Goal: Task Accomplishment & Management: Manage account settings

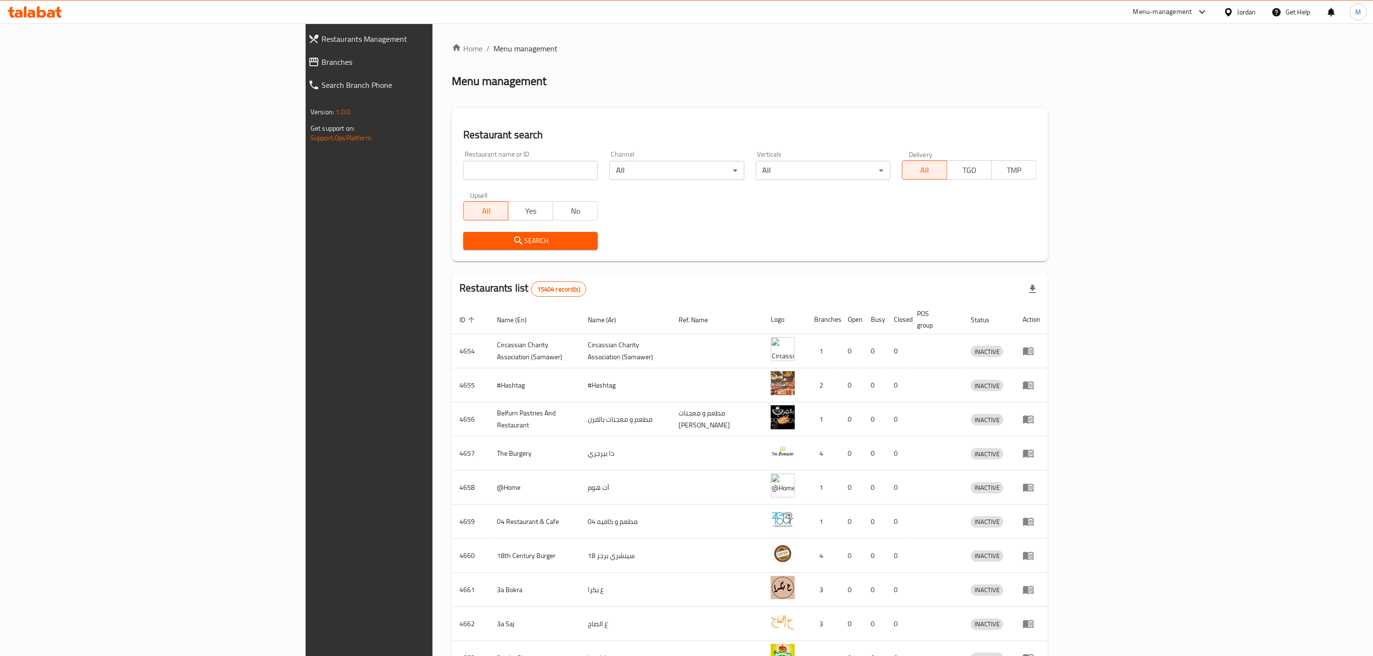
click at [1248, 12] on div "Jordan" at bounding box center [1246, 12] width 19 height 11
click at [1143, 94] on div "[GEOGRAPHIC_DATA]" at bounding box center [1184, 99] width 144 height 22
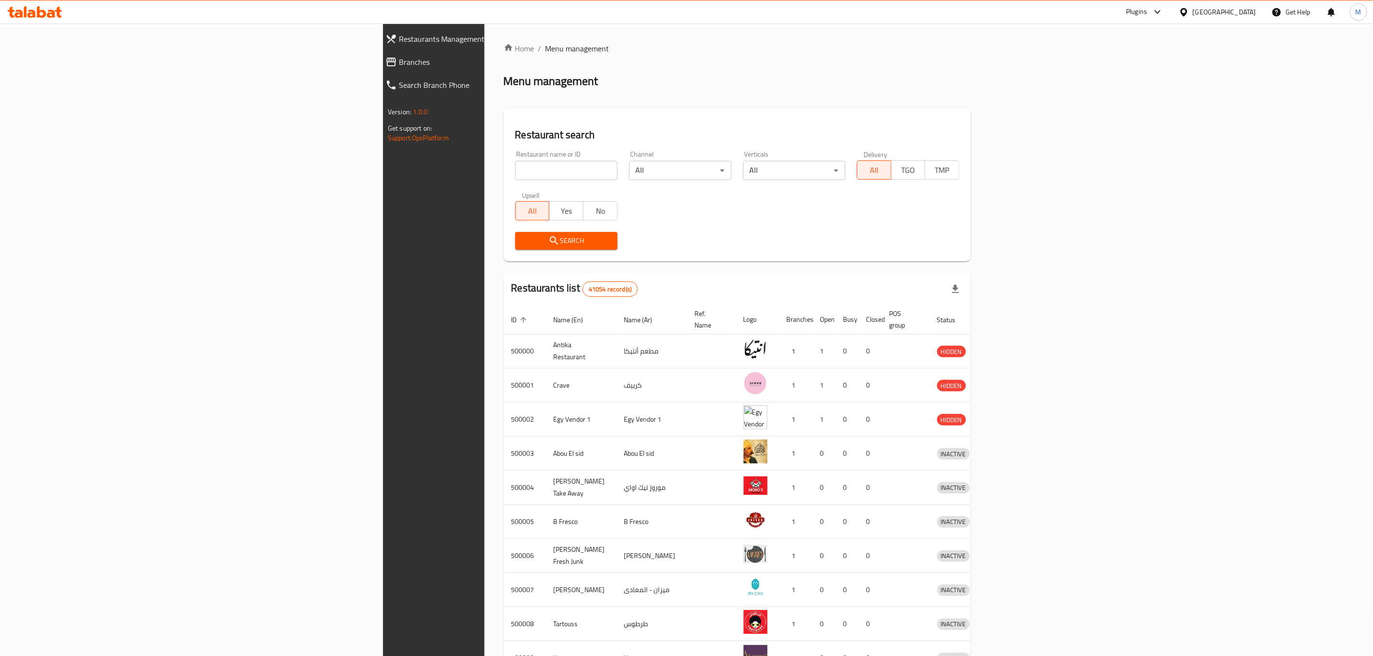
click at [515, 171] on input "search" at bounding box center [566, 170] width 102 height 19
paste input "704405"
type input "704405"
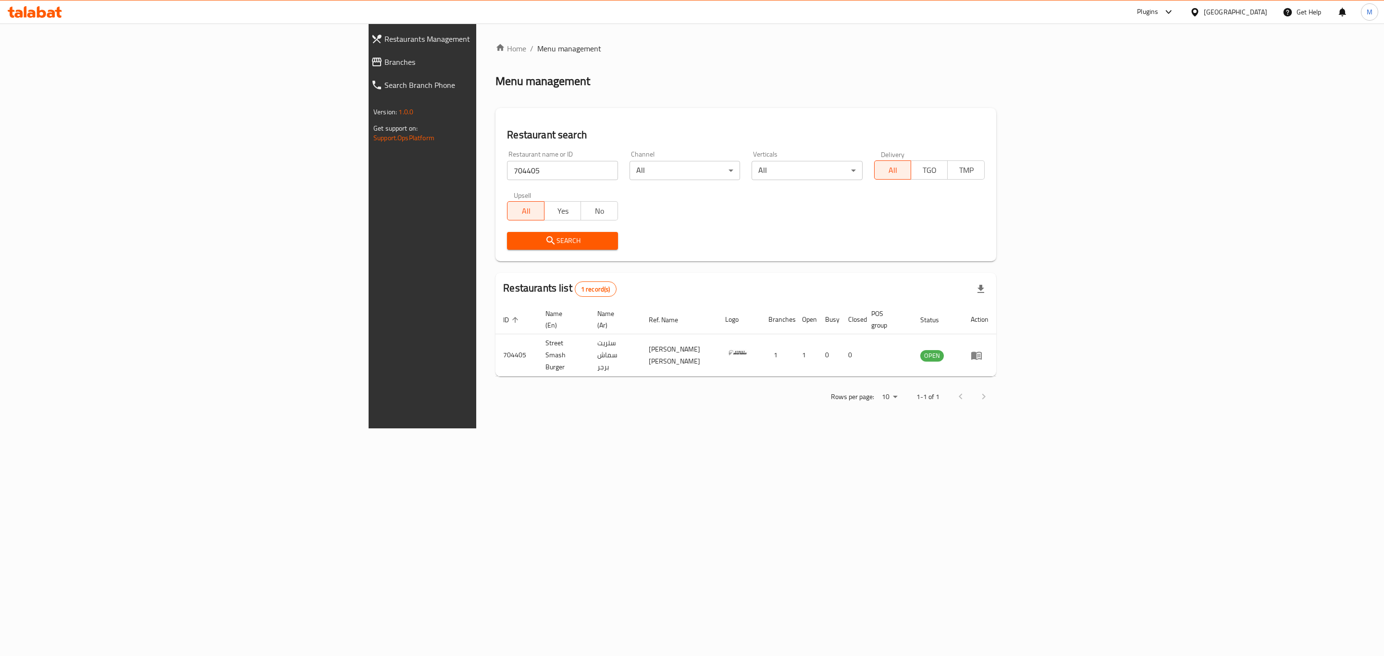
click at [495, 95] on div "Home / Menu management Menu management Restaurant search Restaurant name or ID …" at bounding box center [745, 226] width 501 height 367
click at [982, 350] on icon "enhanced table" at bounding box center [977, 356] width 12 height 12
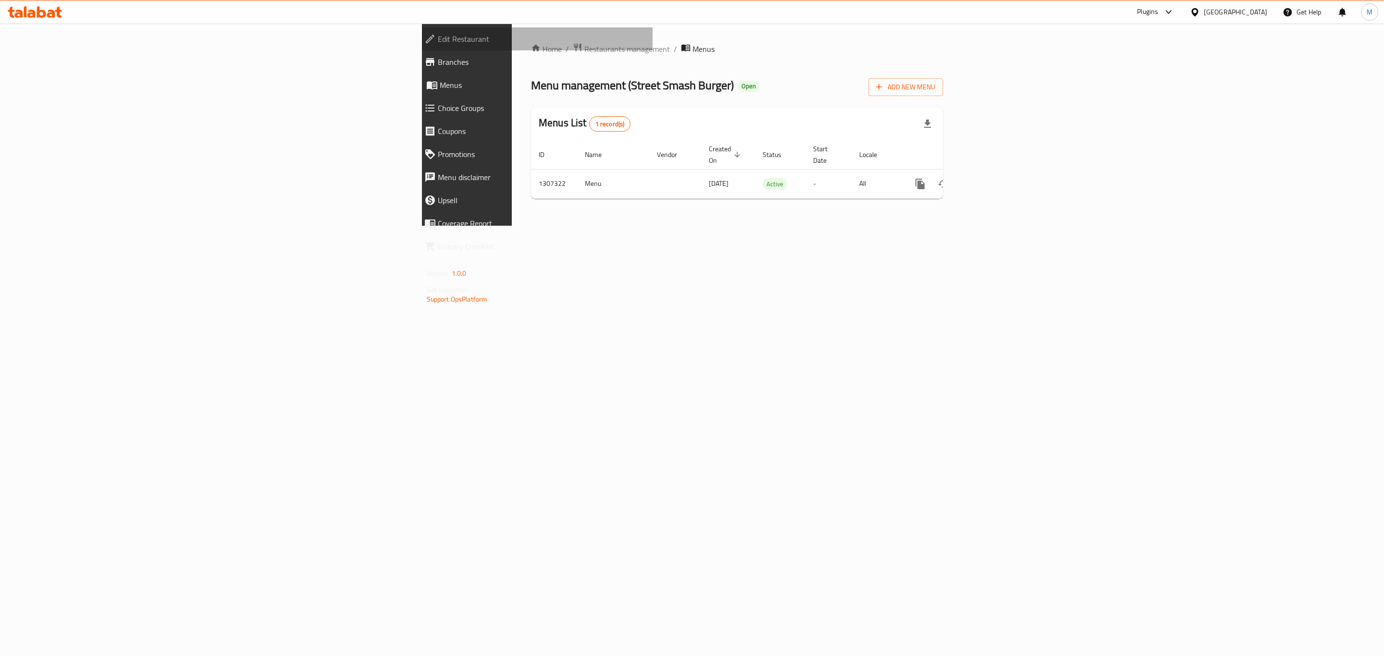
click at [438, 41] on span "Edit Restaurant" at bounding box center [542, 39] width 208 height 12
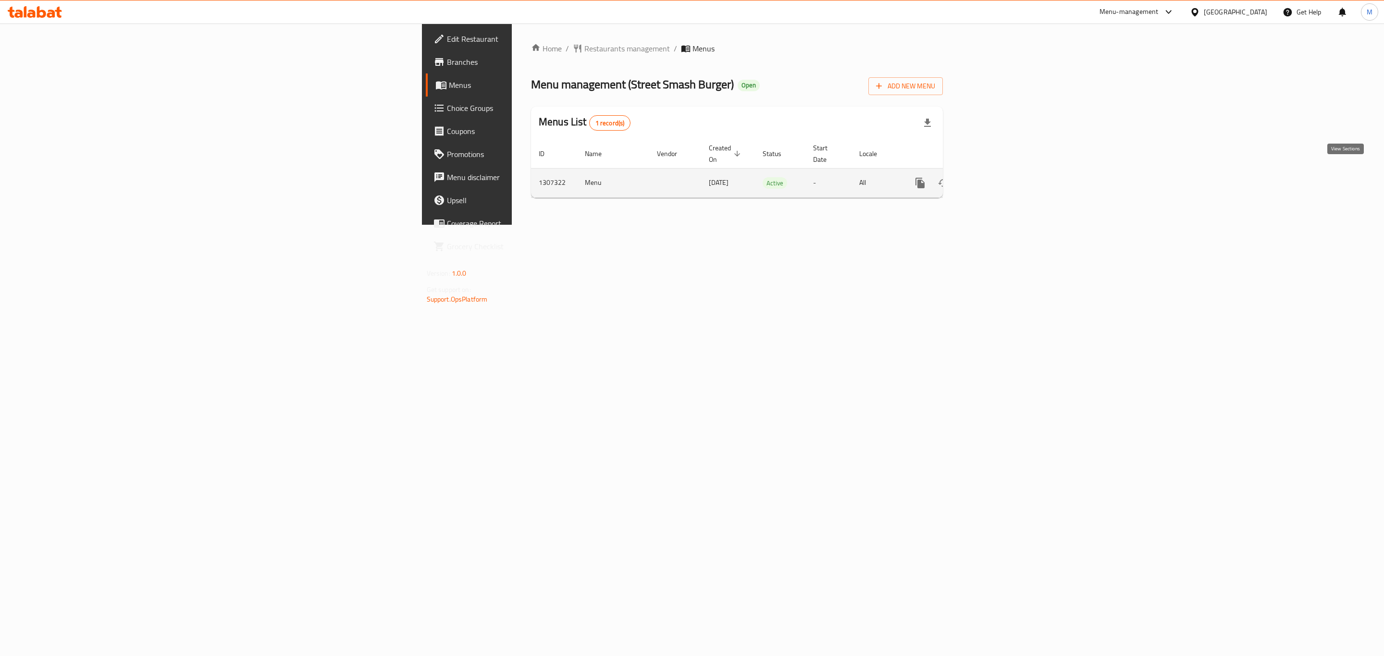
click at [995, 177] on icon "enhanced table" at bounding box center [990, 183] width 12 height 12
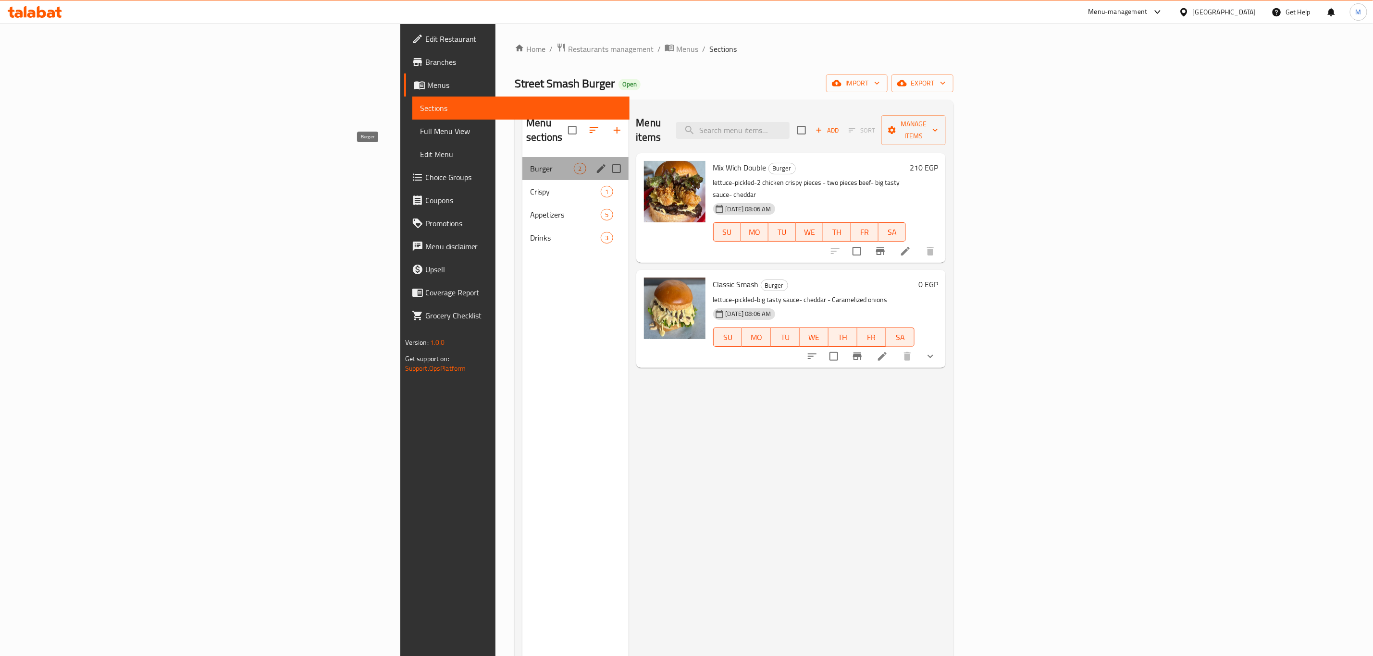
click at [530, 163] on span "Burger" at bounding box center [552, 169] width 44 height 12
click at [530, 186] on span "Crispy" at bounding box center [552, 192] width 44 height 12
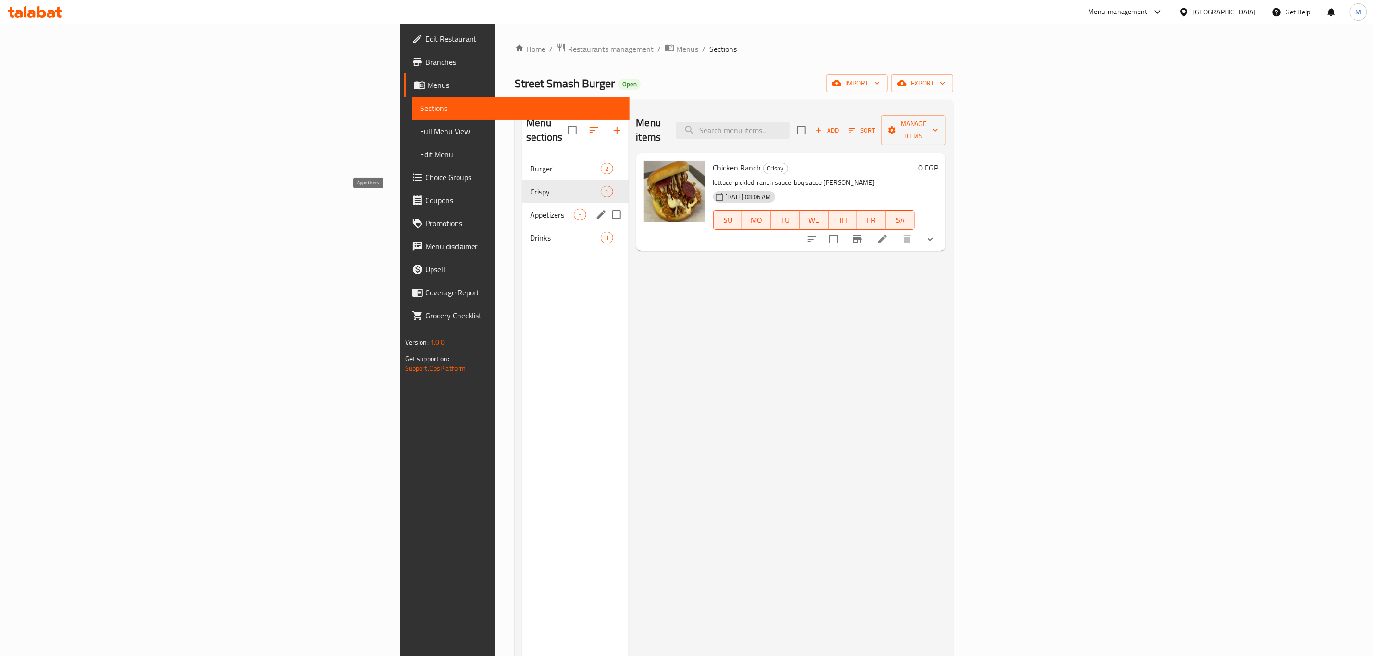
click at [530, 209] on span "Appetizers" at bounding box center [552, 215] width 44 height 12
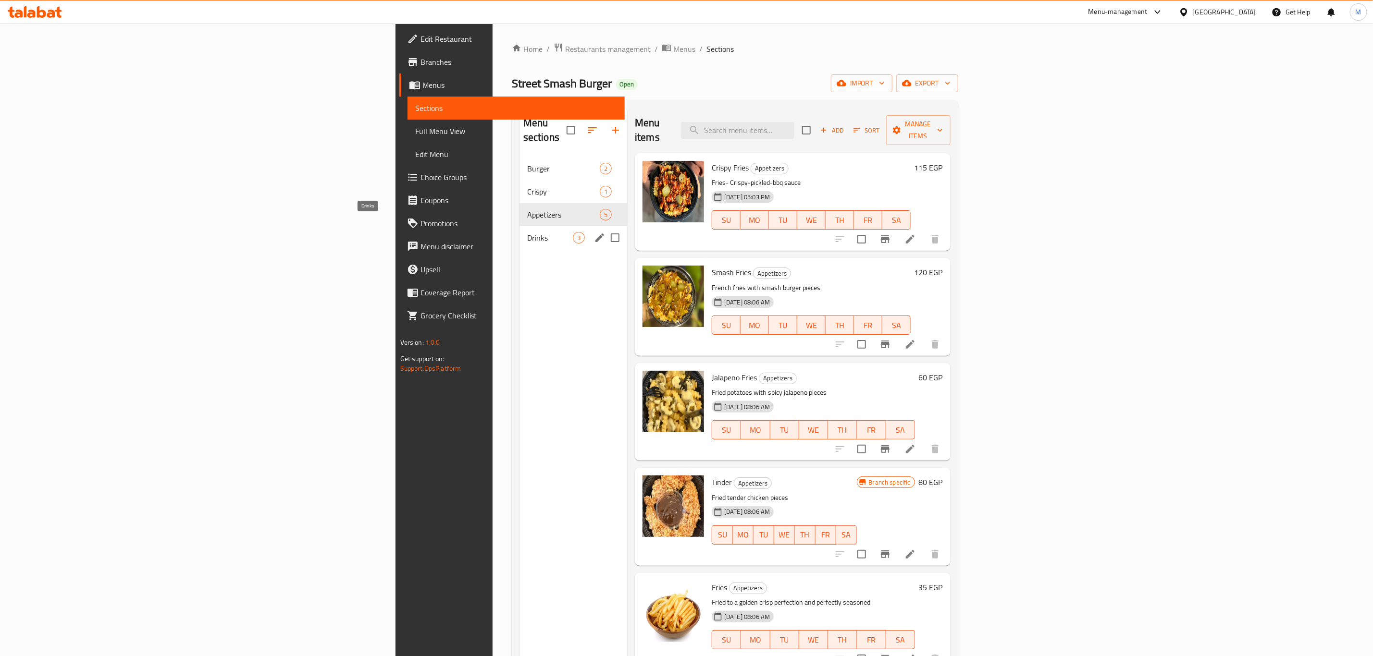
click at [527, 232] on span "Drinks" at bounding box center [550, 238] width 46 height 12
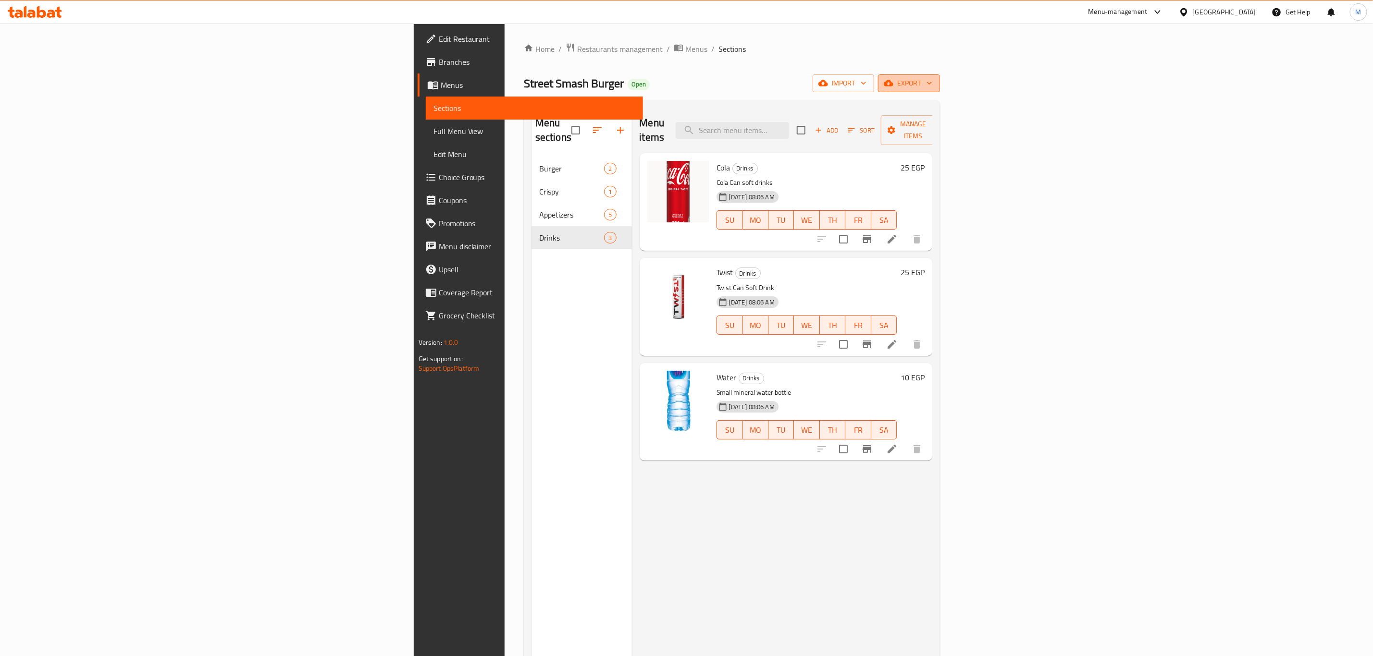
click at [934, 82] on icon "button" at bounding box center [929, 83] width 10 height 10
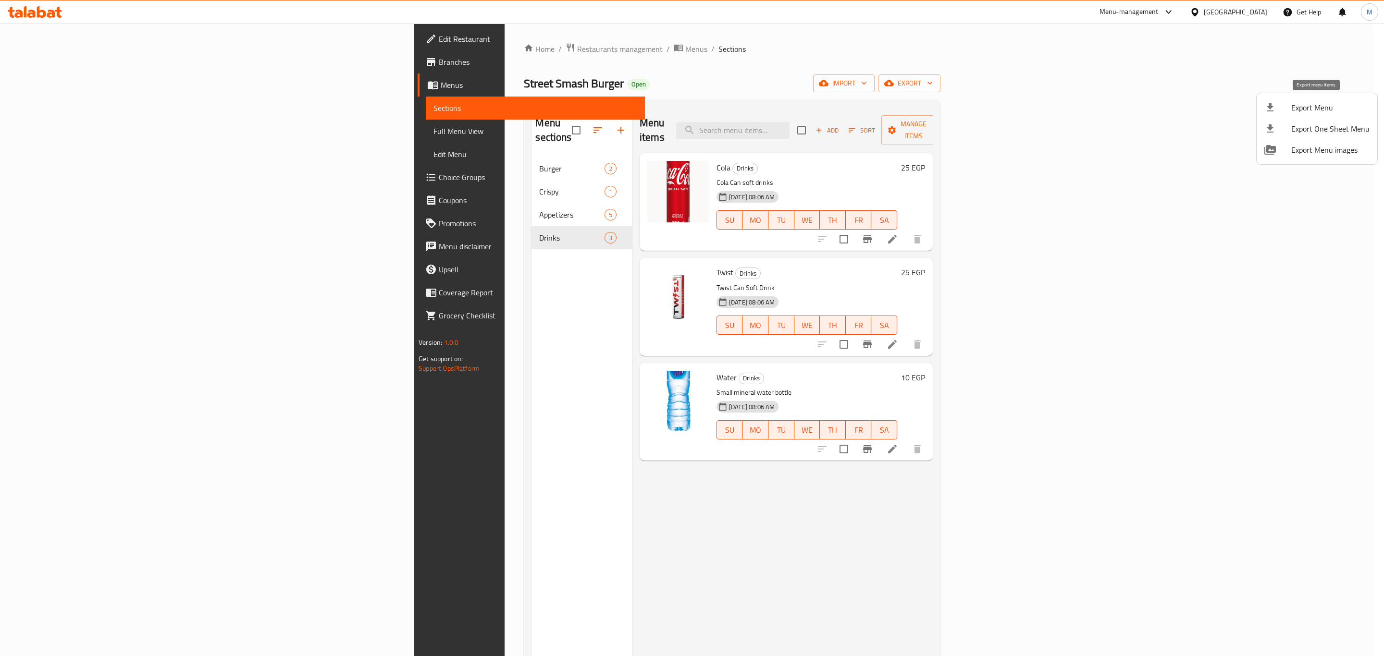
click at [1280, 104] on div at bounding box center [1277, 108] width 27 height 12
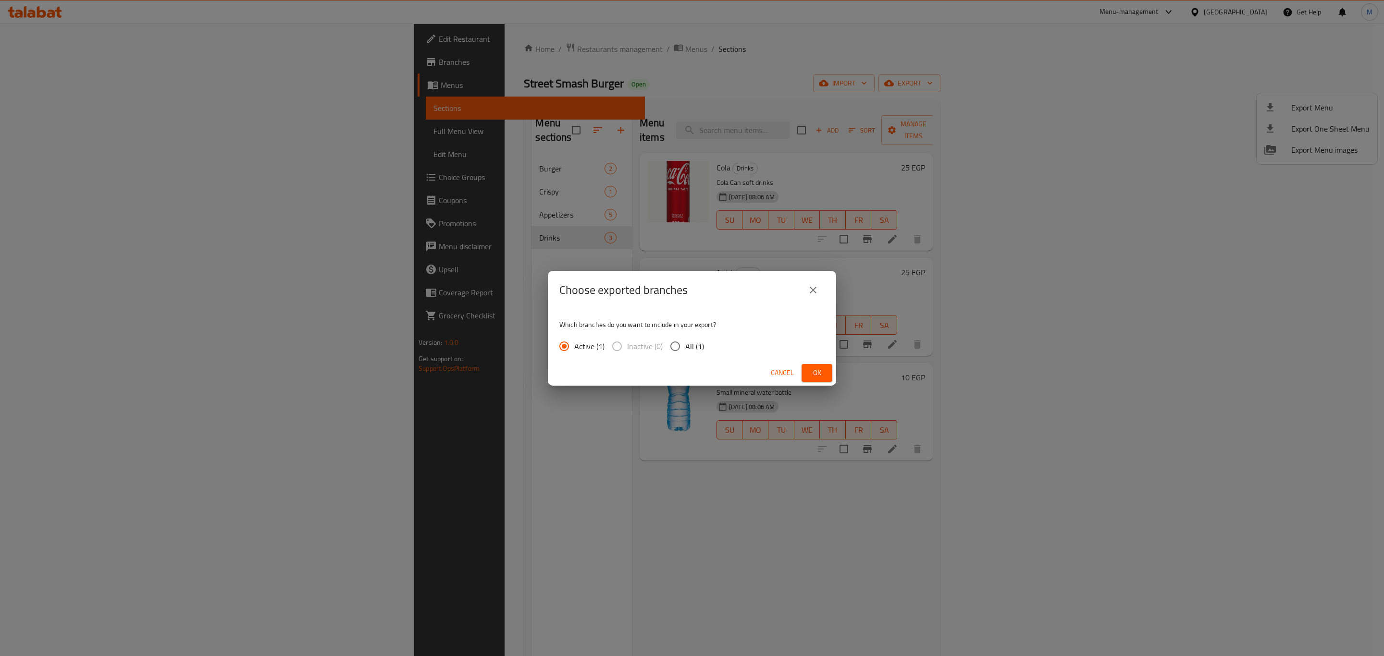
click at [673, 339] on input "All (1)" at bounding box center [675, 346] width 20 height 20
radio input "true"
click at [816, 373] on span "Ok" at bounding box center [816, 373] width 15 height 12
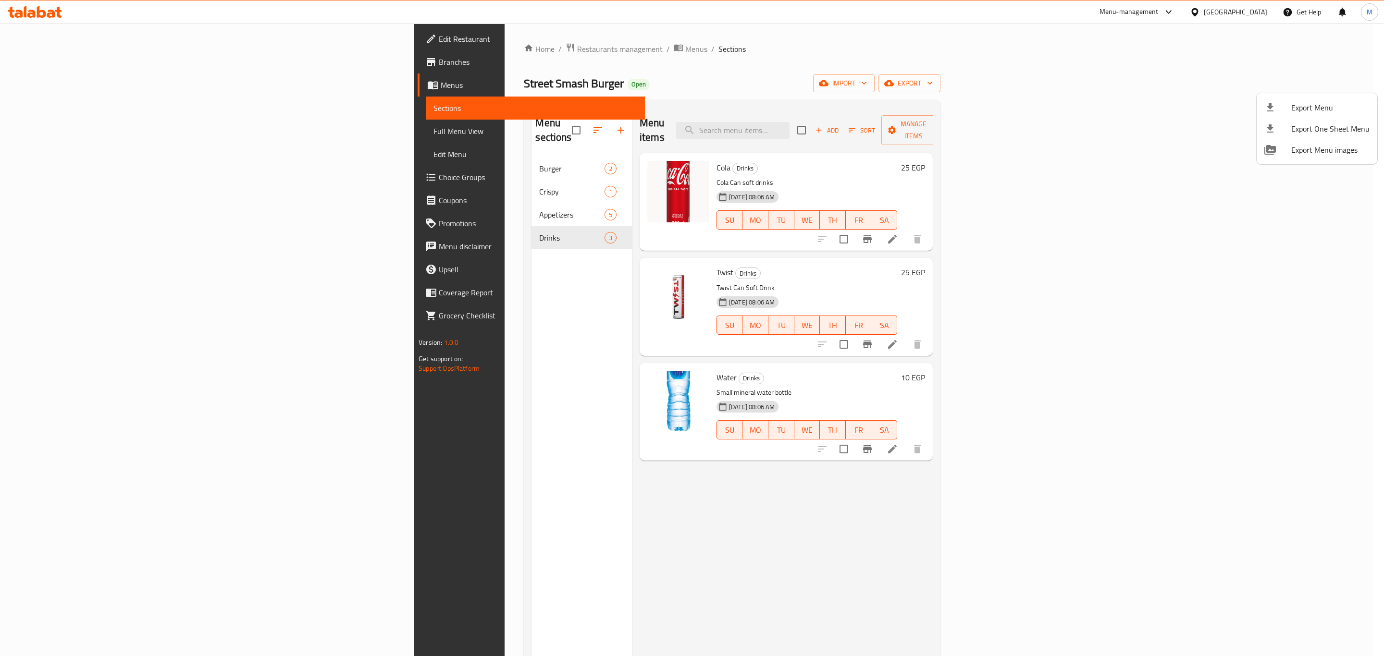
click at [344, 151] on div at bounding box center [692, 328] width 1384 height 656
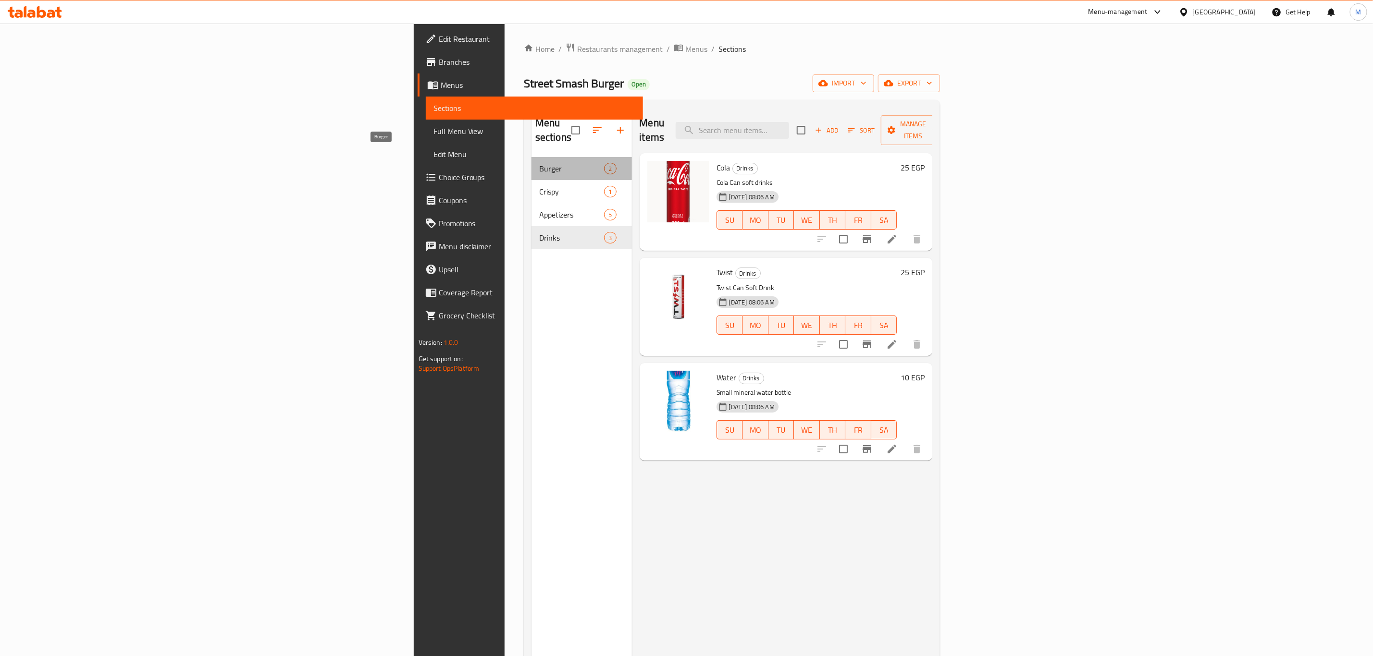
click at [539, 163] on span "Burger" at bounding box center [571, 169] width 65 height 12
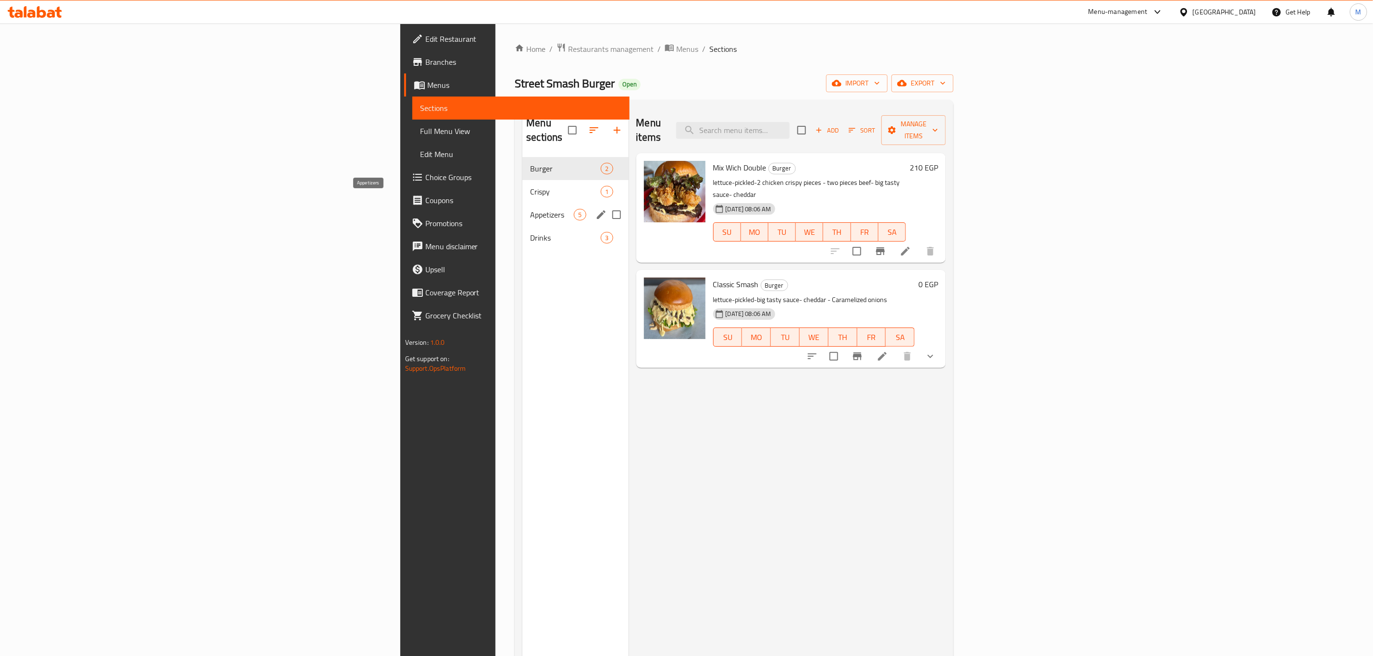
click at [530, 209] on span "Appetizers" at bounding box center [552, 215] width 44 height 12
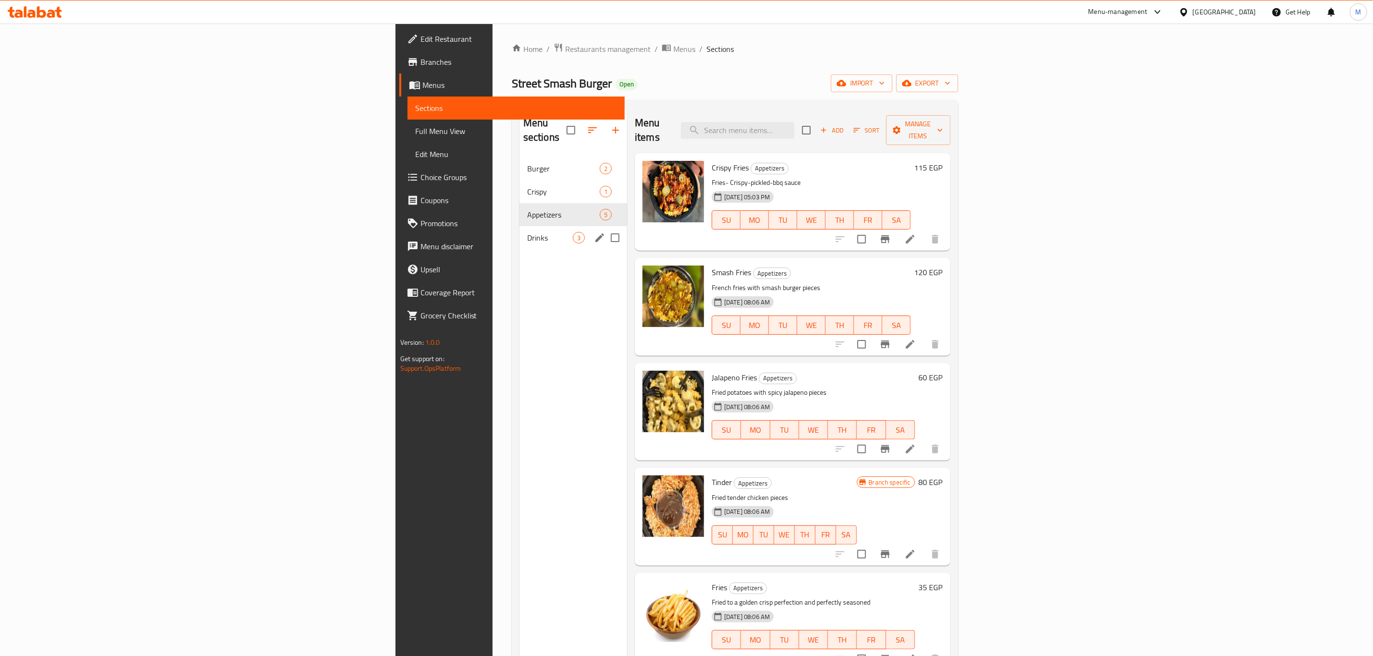
click at [519, 215] on div "Burger 2 Crispy 1 Appetizers 5 Drinks 3" at bounding box center [573, 203] width 108 height 92
click at [519, 226] on div "Drinks 3" at bounding box center [573, 237] width 108 height 23
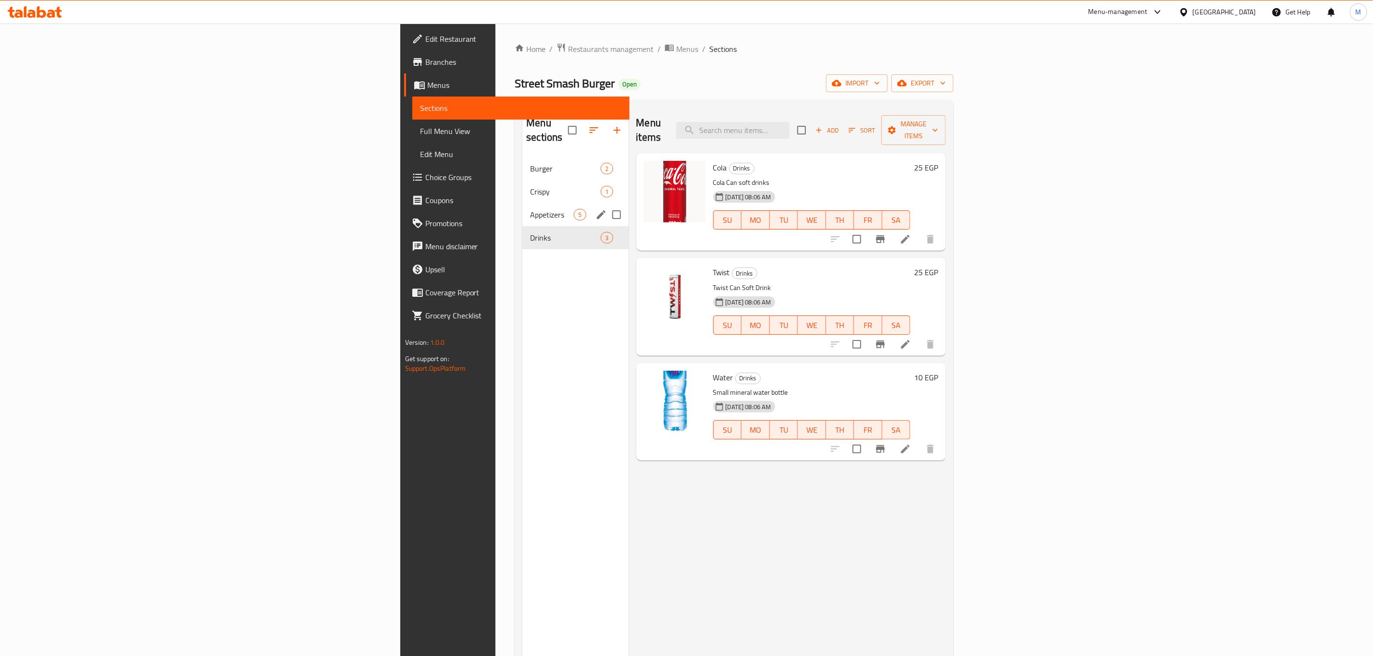
click at [530, 209] on span "Appetizers" at bounding box center [552, 215] width 44 height 12
